Goal: Transaction & Acquisition: Purchase product/service

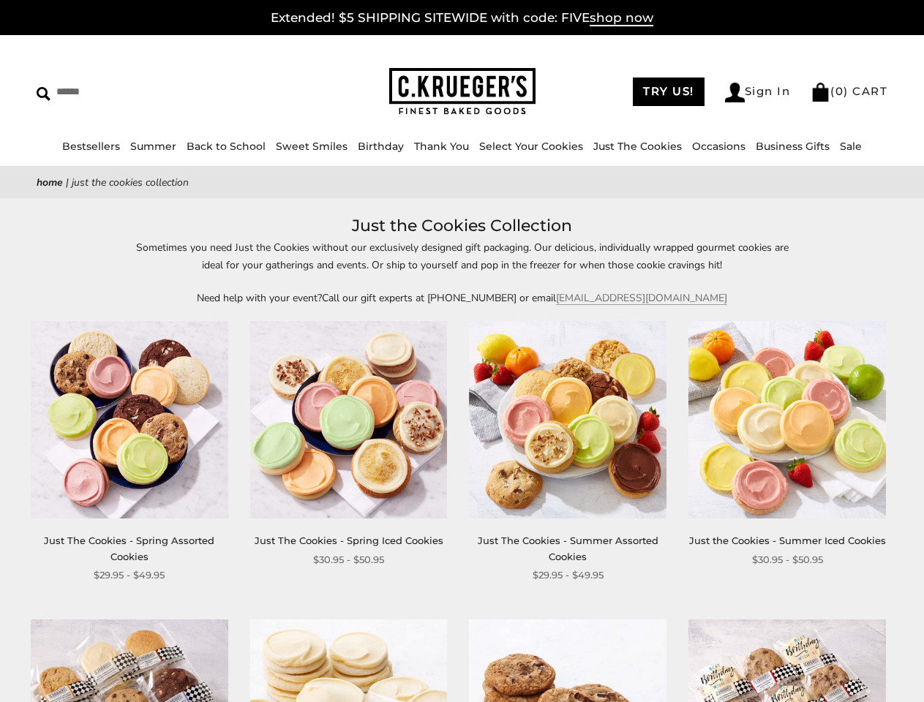
click at [462, 351] on div "**********" at bounding box center [556, 452] width 219 height 262
click at [134, 91] on input "Search" at bounding box center [134, 91] width 195 height 23
click at [713, 146] on link "Occasions" at bounding box center [718, 146] width 53 height 13
click at [462, 457] on div "**********" at bounding box center [556, 452] width 219 height 262
